Goal: Task Accomplishment & Management: Use online tool/utility

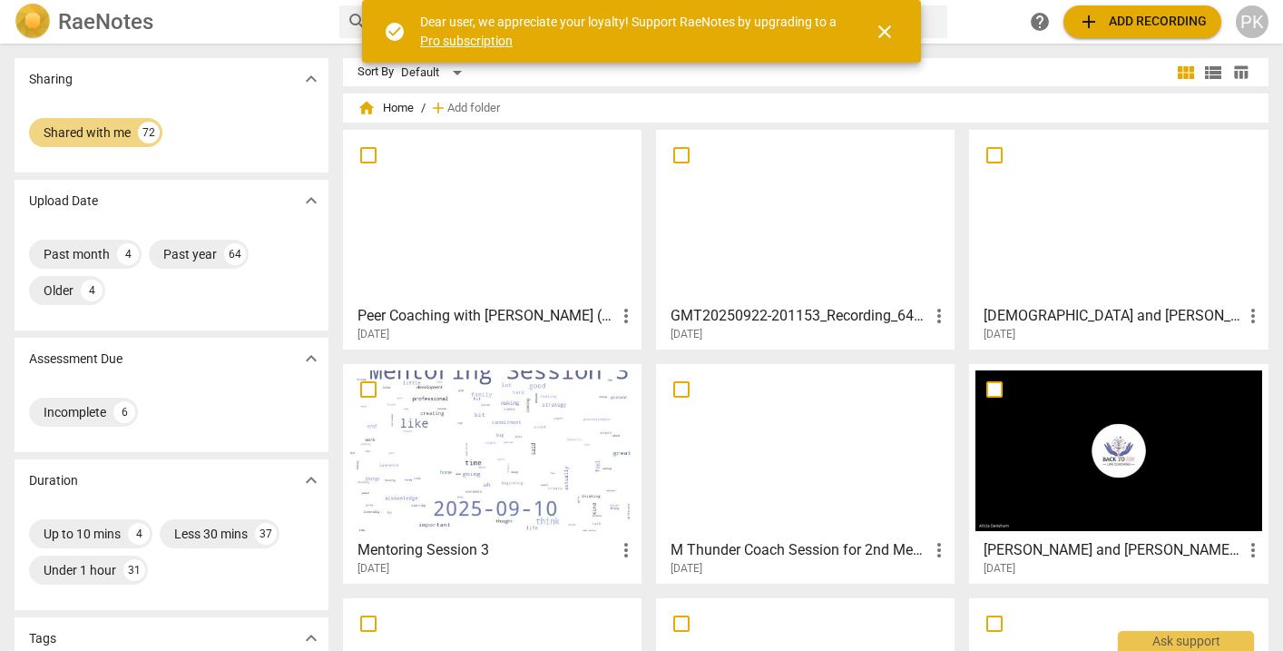
click at [695, 192] on div at bounding box center [805, 216] width 286 height 161
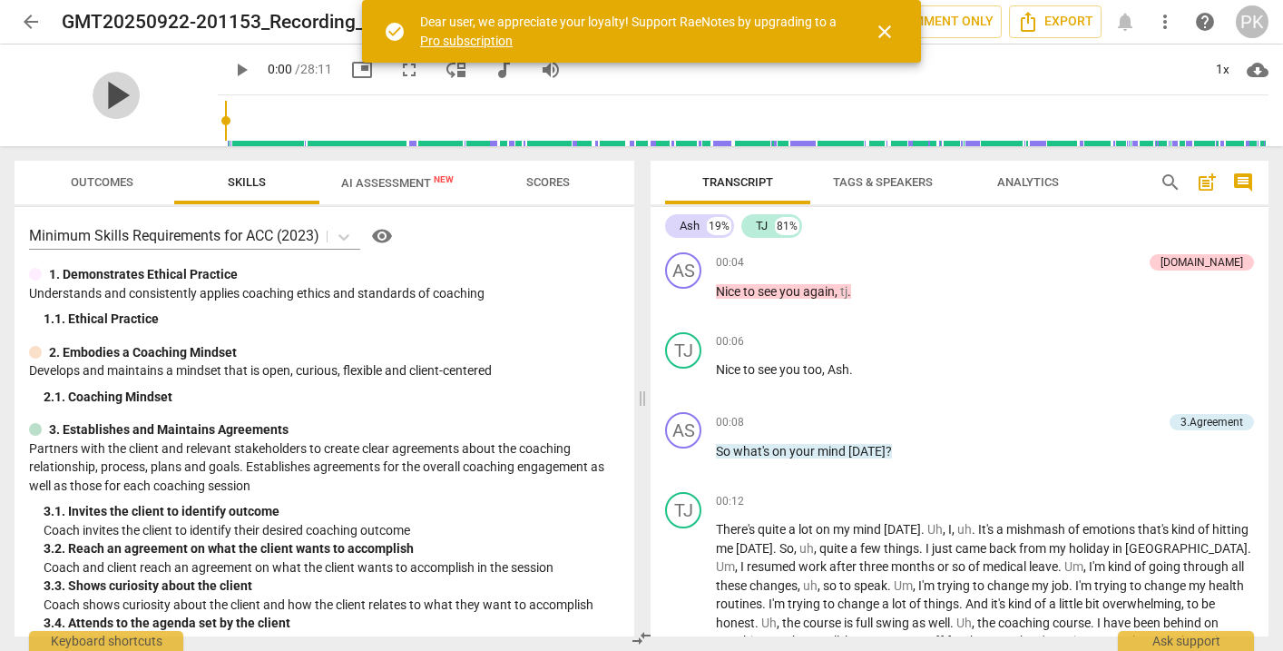
click at [98, 86] on span "play_arrow" at bounding box center [116, 95] width 47 height 47
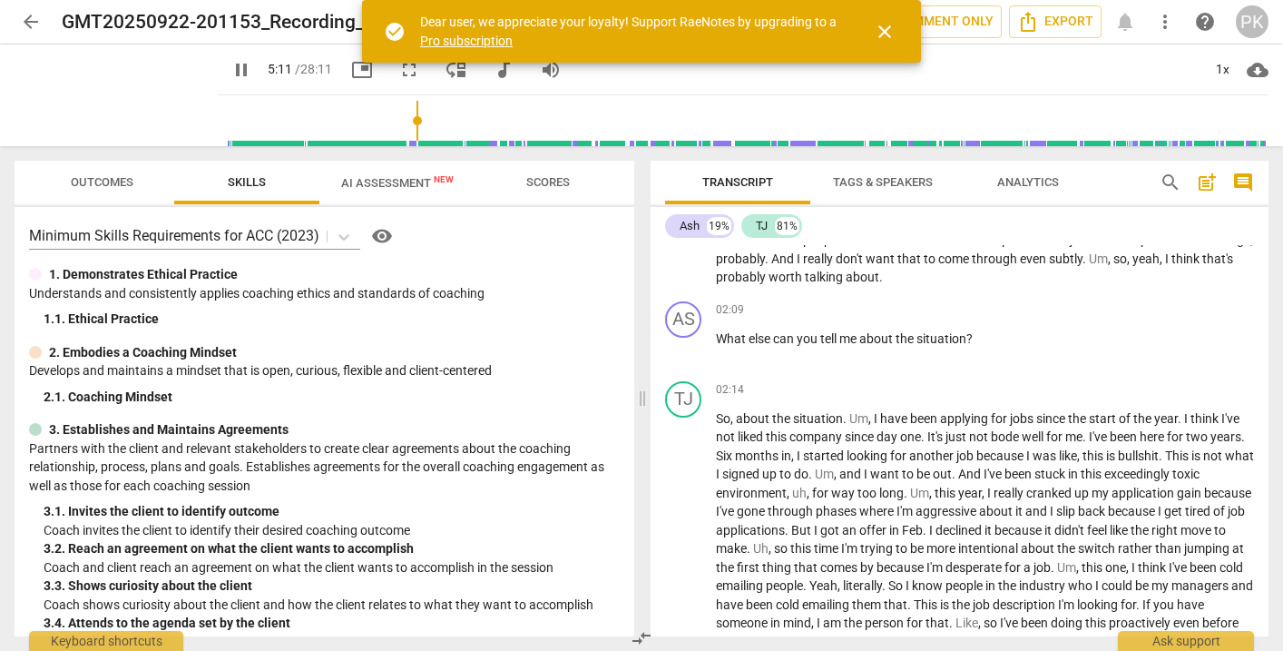
drag, startPoint x: 203, startPoint y: 120, endPoint x: 399, endPoint y: 111, distance: 196.2
click at [399, 111] on input "range" at bounding box center [747, 121] width 1044 height 58
click at [231, 70] on span "pause" at bounding box center [242, 70] width 22 height 22
click at [231, 70] on span "play_arrow" at bounding box center [242, 70] width 22 height 22
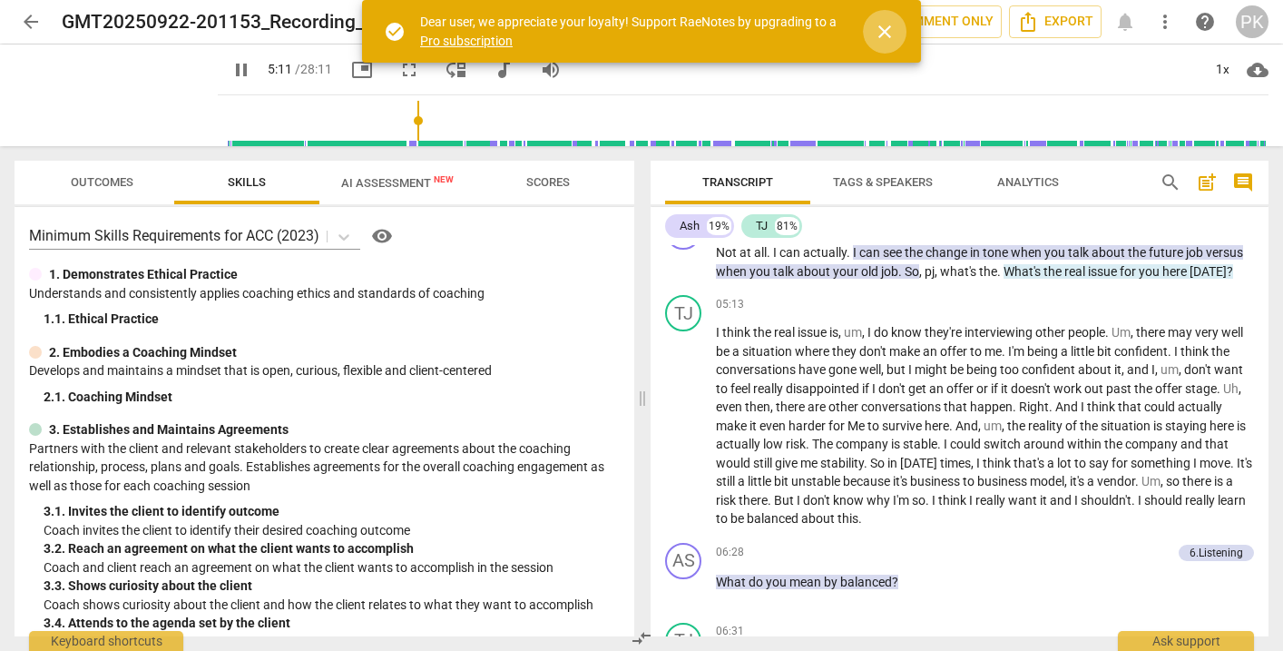
click at [887, 28] on span "close" at bounding box center [885, 32] width 22 height 22
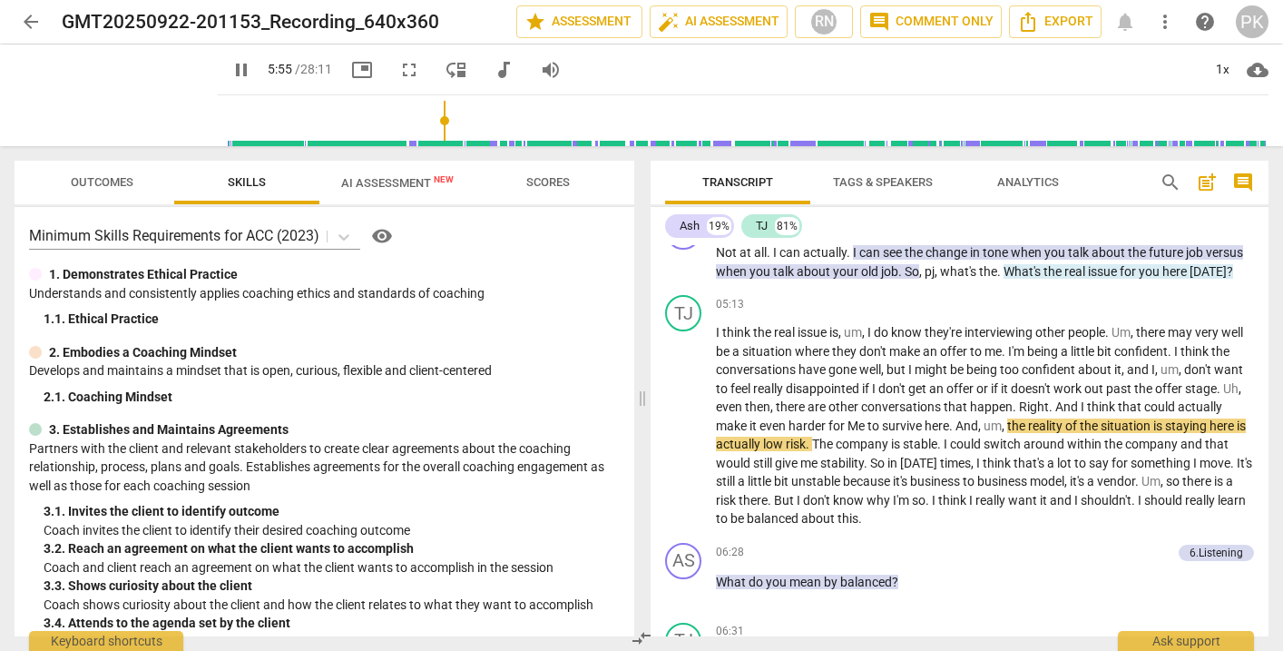
drag, startPoint x: 407, startPoint y: 120, endPoint x: 427, endPoint y: 118, distance: 20.0
click at [427, 118] on input "range" at bounding box center [747, 121] width 1044 height 58
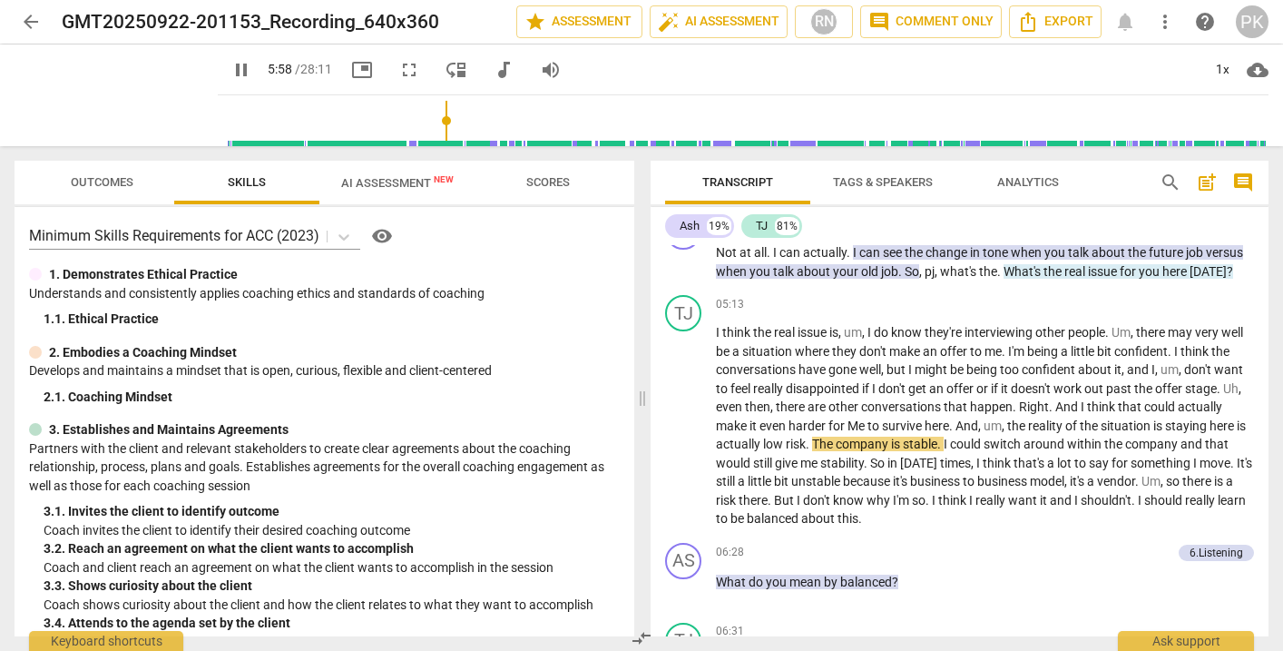
drag, startPoint x: 415, startPoint y: 118, endPoint x: 429, endPoint y: 117, distance: 14.5
click at [429, 117] on input "range" at bounding box center [747, 121] width 1044 height 58
click at [231, 68] on span "pause" at bounding box center [242, 70] width 22 height 22
click at [231, 68] on span "play_arrow" at bounding box center [242, 70] width 22 height 22
click at [1225, 66] on div "1x" at bounding box center [1222, 69] width 34 height 29
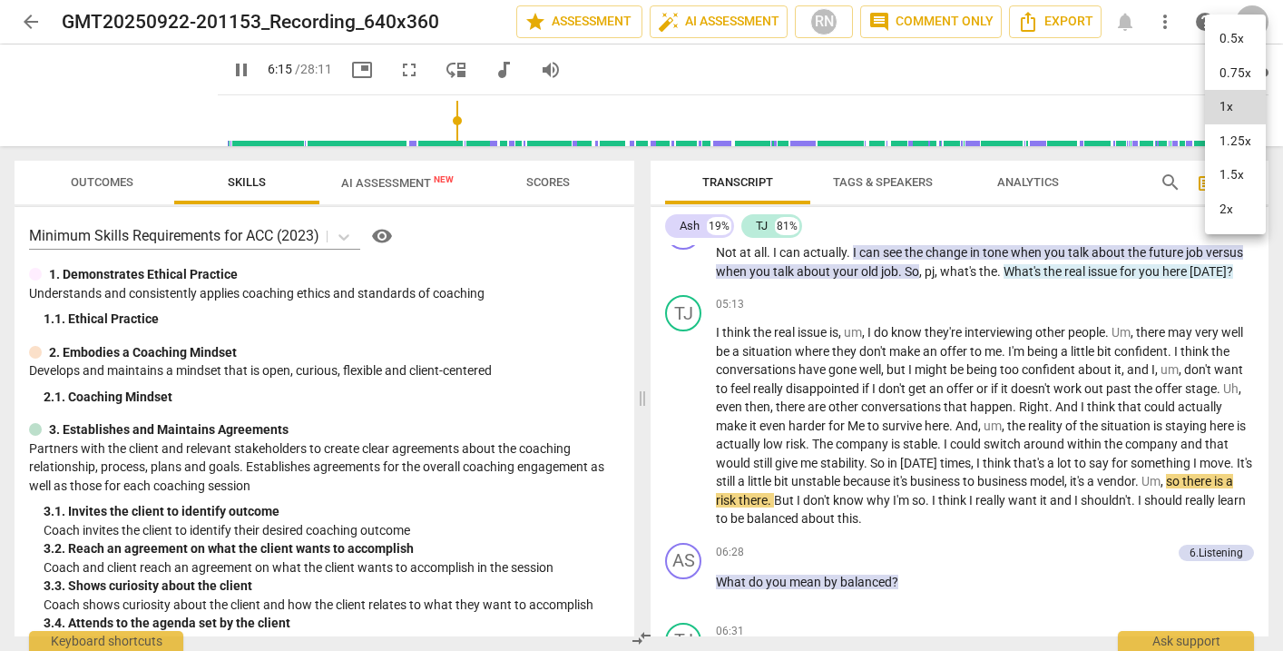
click at [1219, 171] on li "1.5x" at bounding box center [1235, 175] width 61 height 34
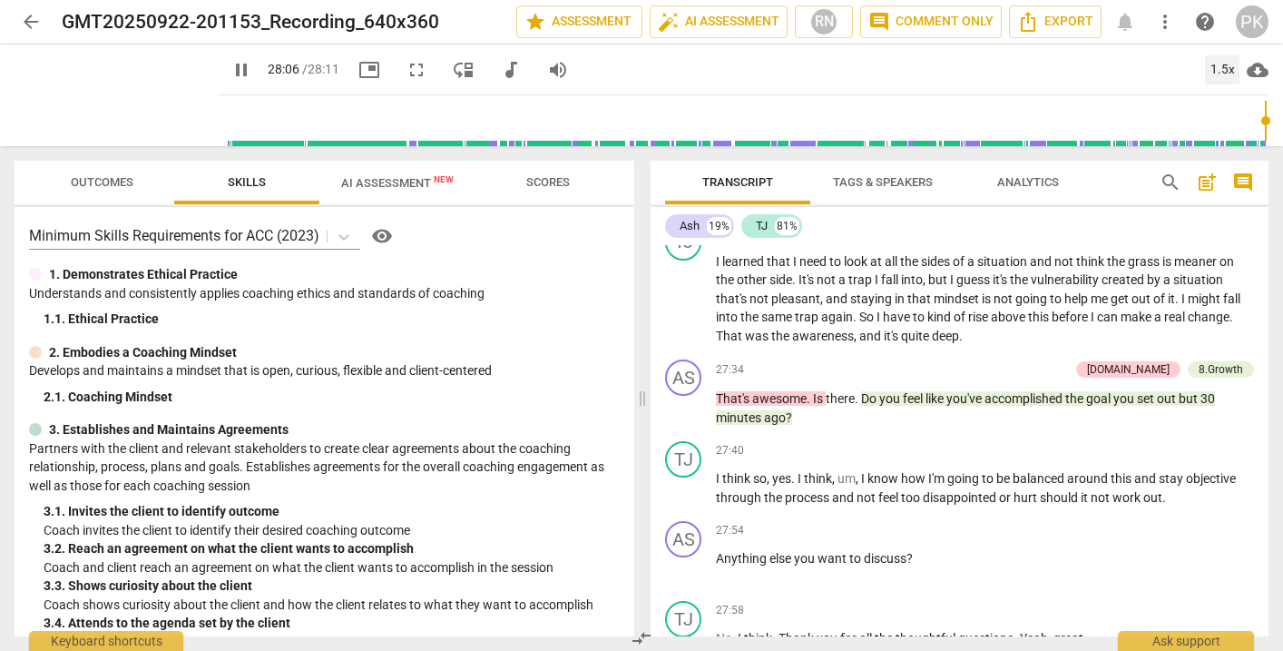
scroll to position [9130, 0]
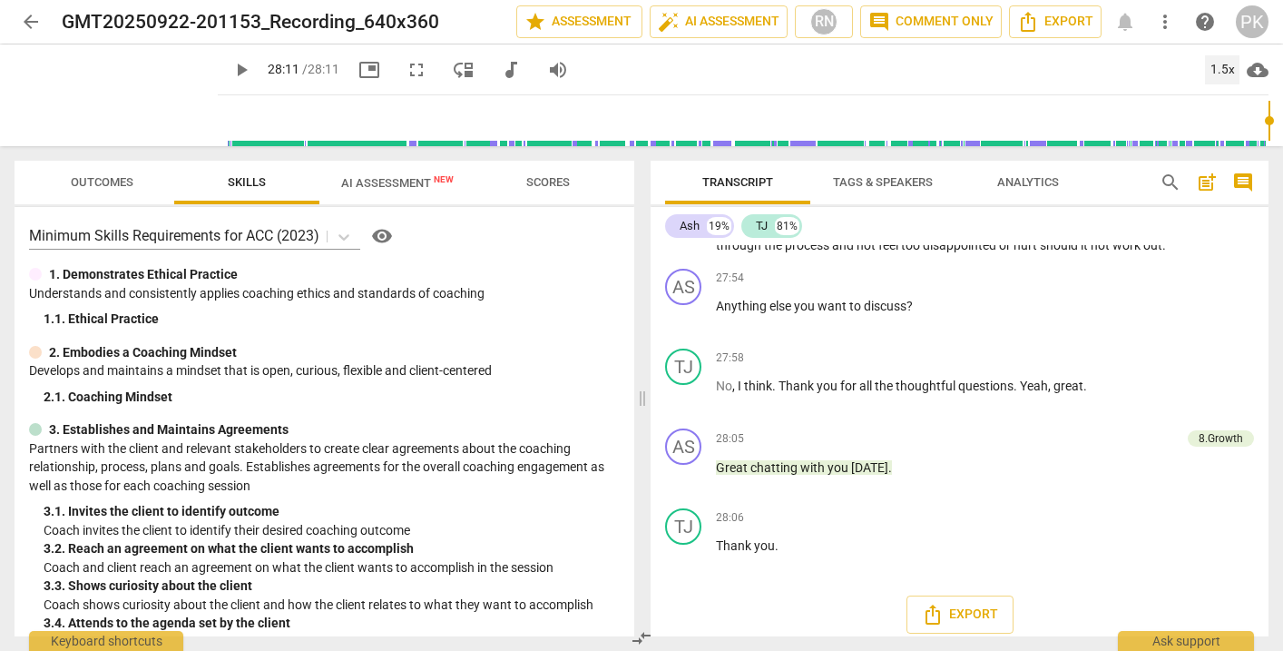
type input "1691"
click at [1053, 27] on span "Export" at bounding box center [1055, 22] width 76 height 22
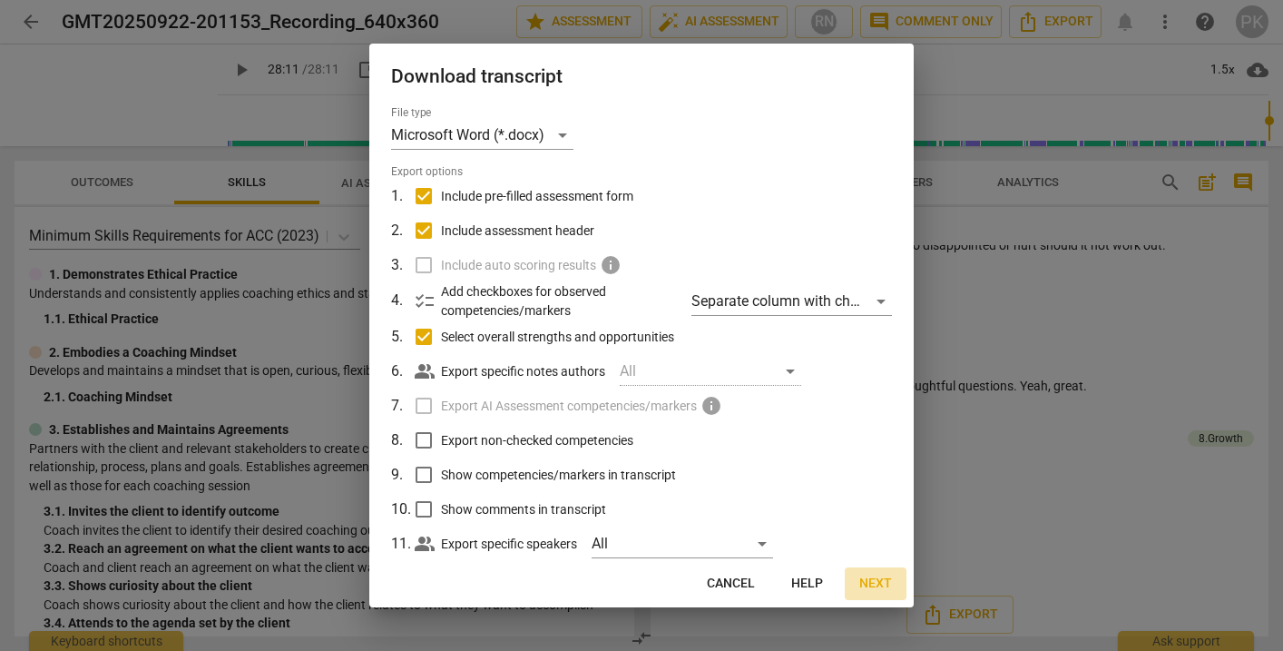
click at [874, 586] on span "Next" at bounding box center [875, 583] width 33 height 18
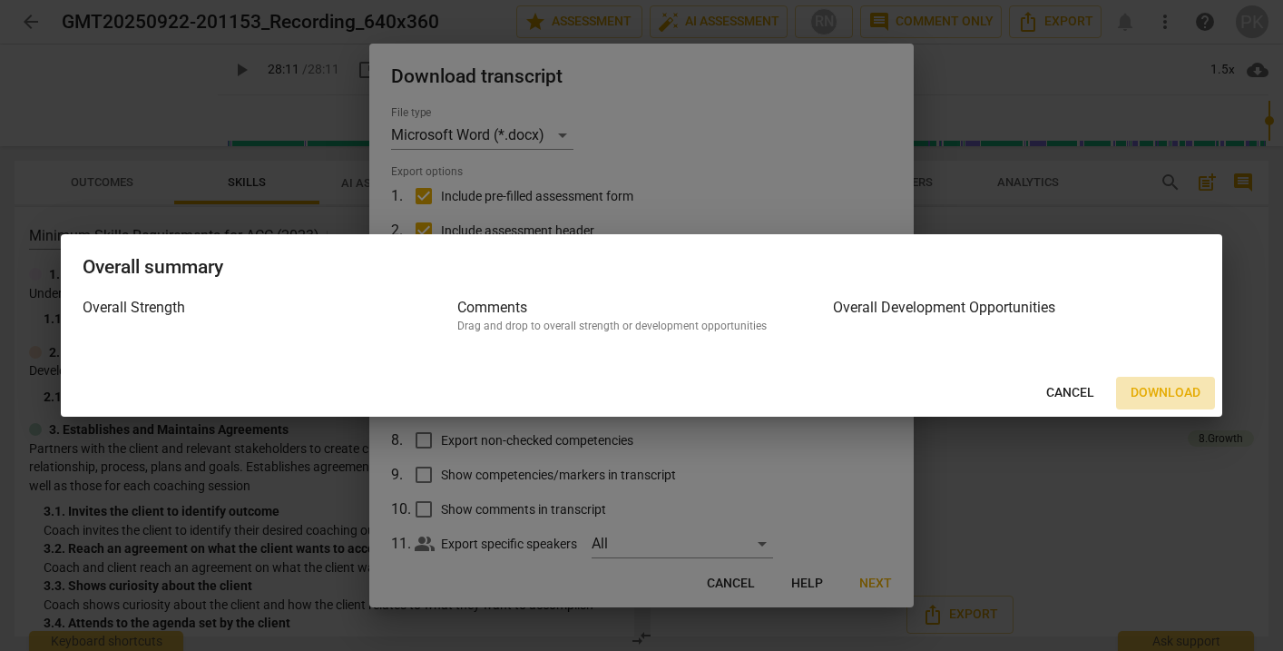
click at [1156, 378] on button "Download" at bounding box center [1165, 393] width 99 height 33
